Goal: Task Accomplishment & Management: Manage account settings

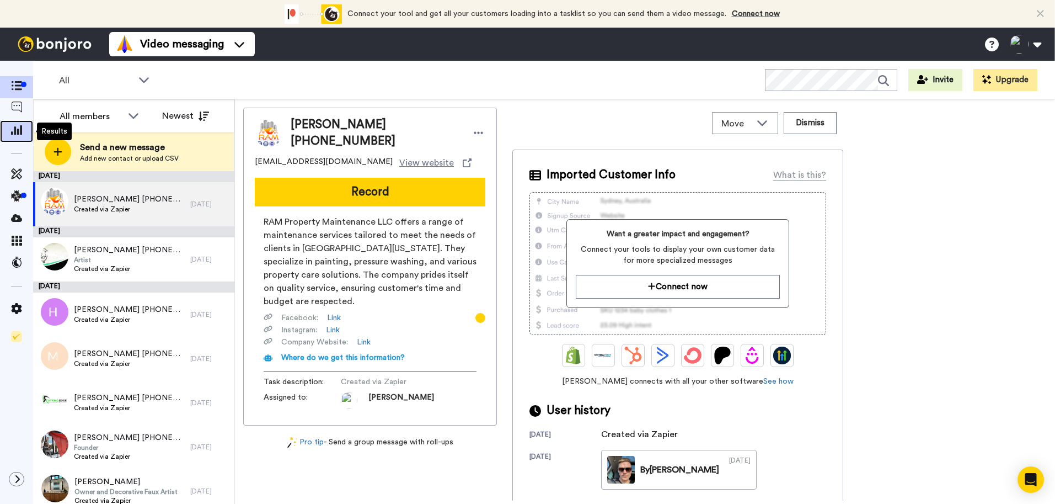
click at [13, 132] on icon at bounding box center [16, 130] width 11 height 10
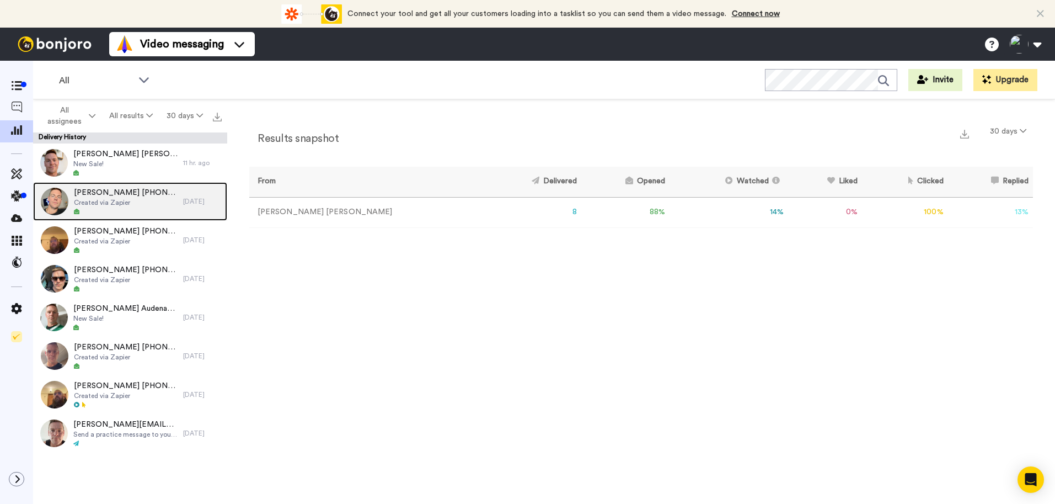
click at [129, 196] on span "Claudine Pascal +19055360772" at bounding box center [126, 192] width 104 height 11
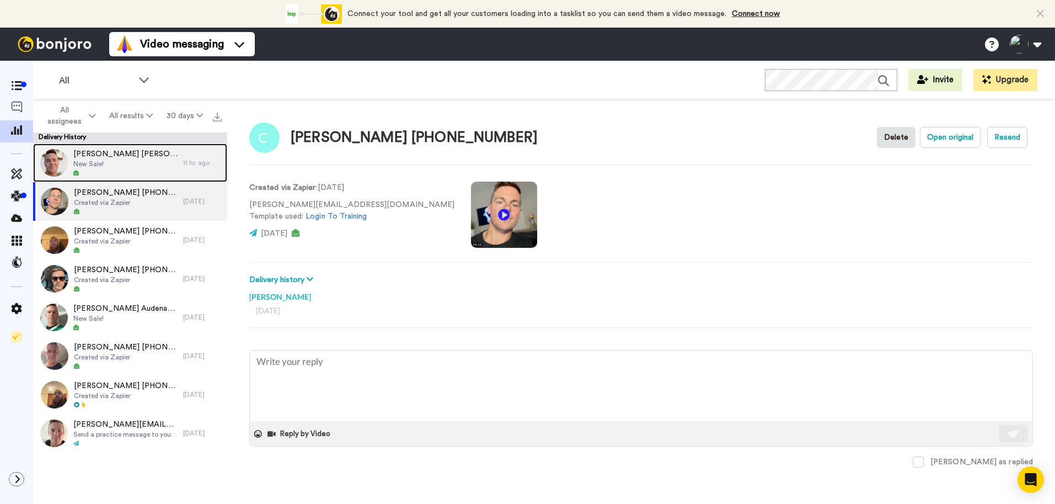
click at [135, 174] on div at bounding box center [125, 173] width 104 height 8
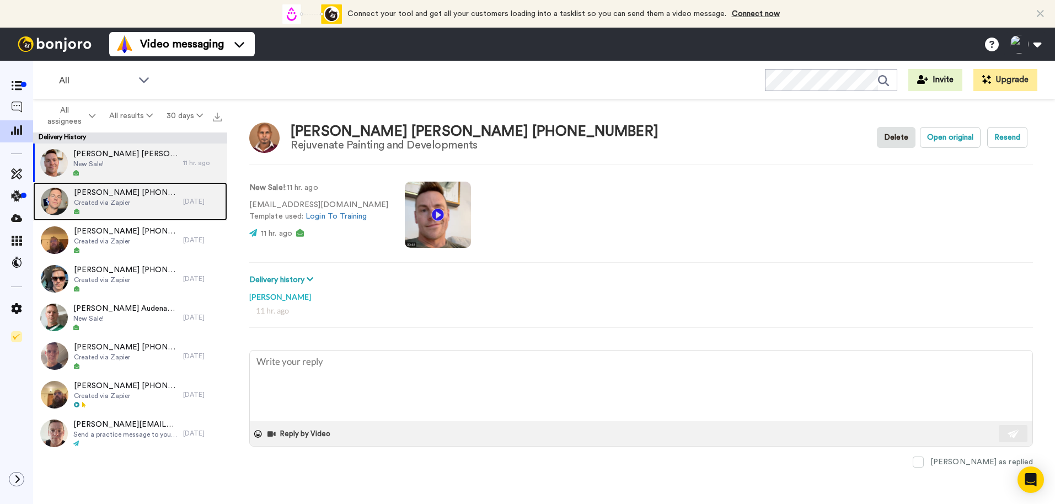
click at [133, 207] on div "Claudine Pascal +19055360772 Created via Zapier" at bounding box center [126, 201] width 104 height 29
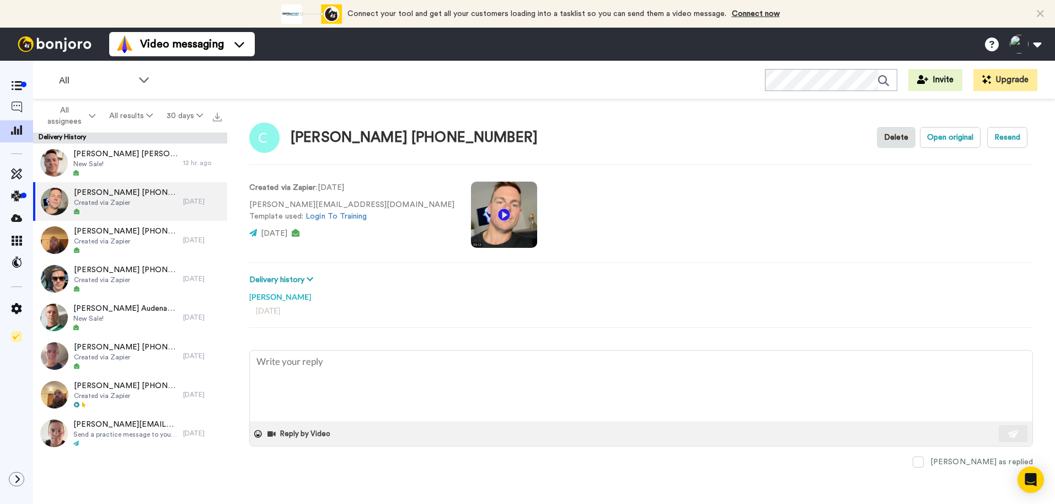
type textarea "x"
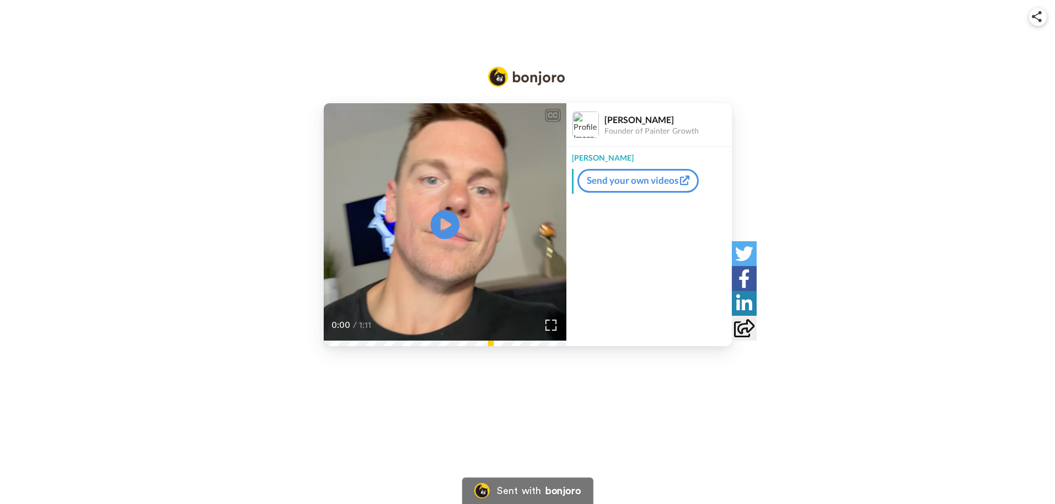
click at [436, 221] on icon at bounding box center [444, 224] width 29 height 29
click at [438, 221] on icon at bounding box center [444, 224] width 29 height 29
